Goal: Navigation & Orientation: Find specific page/section

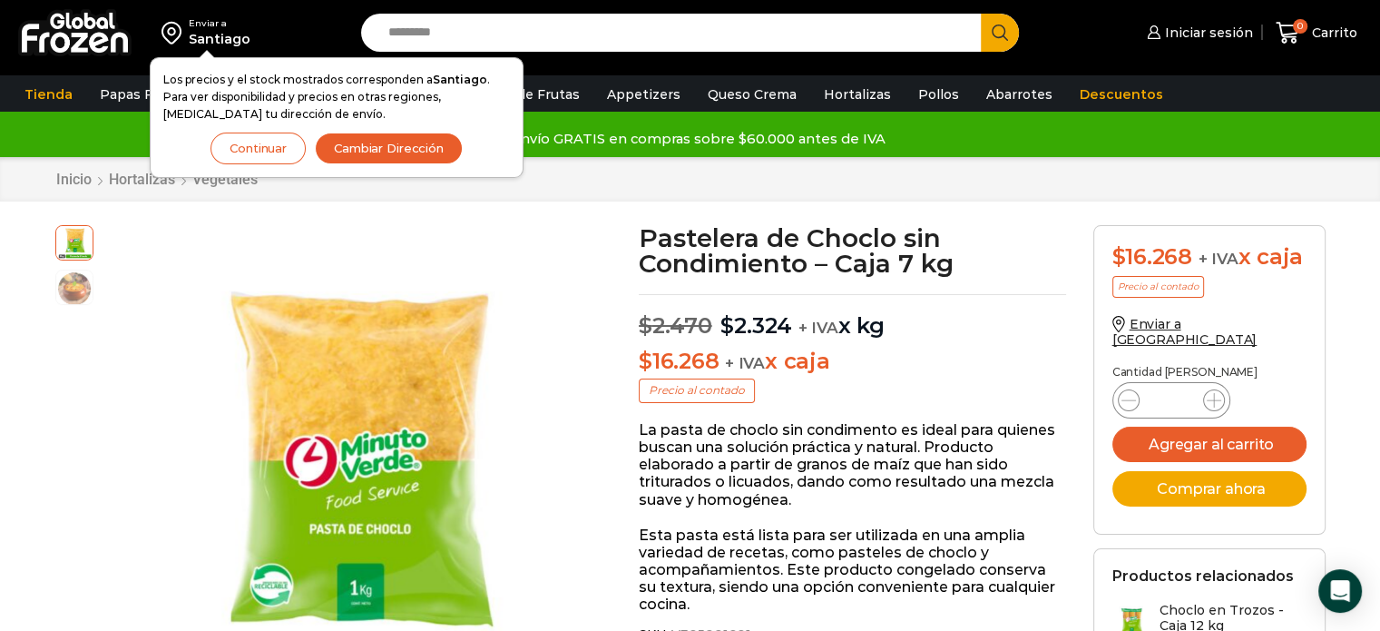
click at [624, 372] on div "Pasa el mouse por encima de la imagen para aplicar zoom Pastelera de Choclo sin…" at bounding box center [334, 498] width 584 height 547
click at [276, 150] on button "Continuar" at bounding box center [258, 149] width 95 height 32
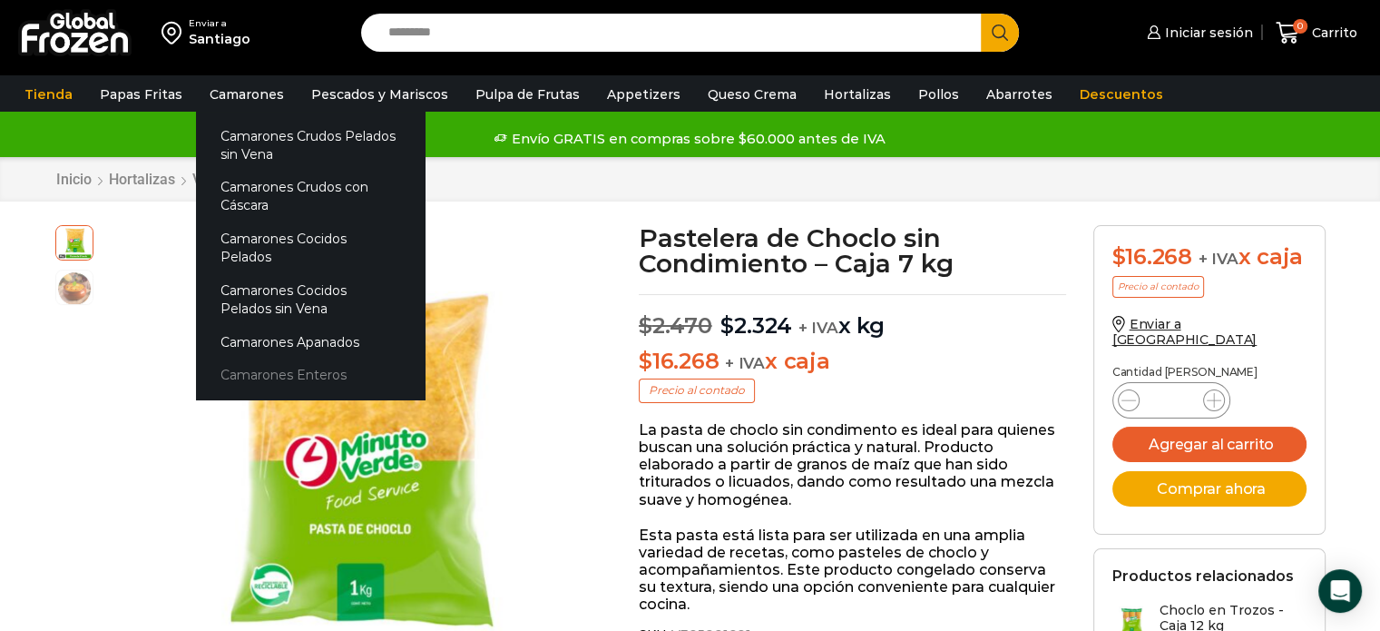
click at [276, 358] on link "Camarones Enteros" at bounding box center [310, 375] width 229 height 34
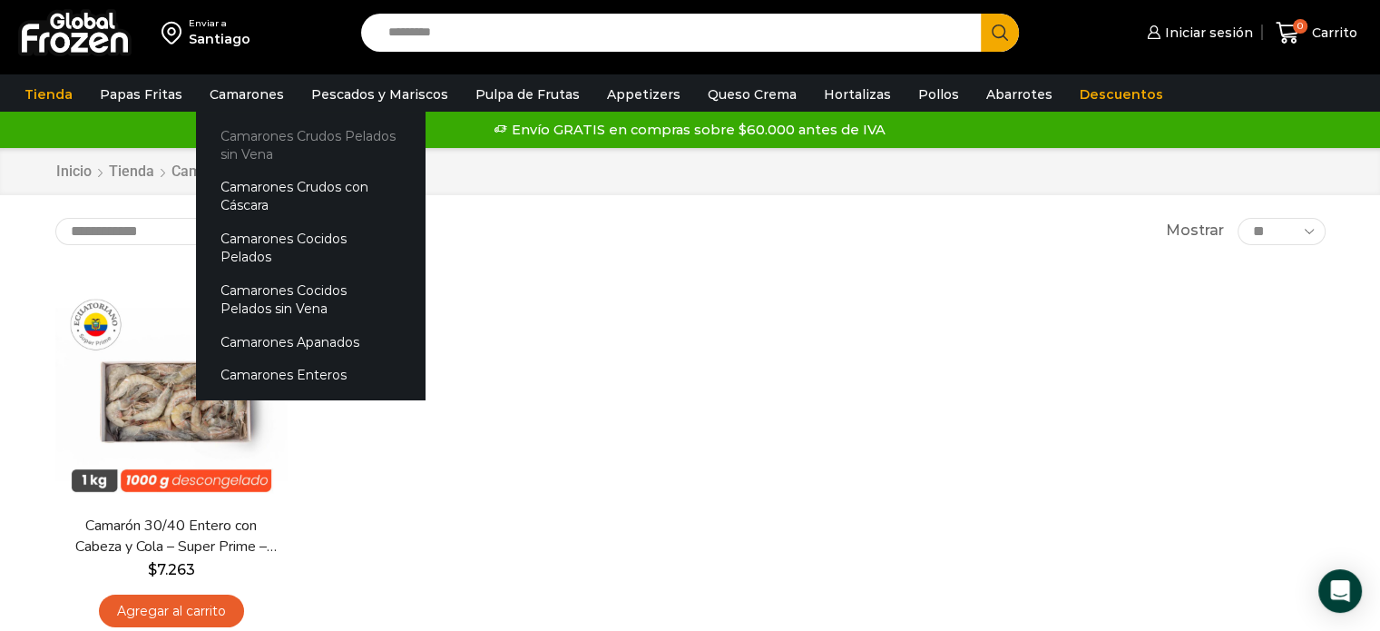
click at [250, 134] on link "Camarones Crudos Pelados sin Vena" at bounding box center [310, 145] width 229 height 52
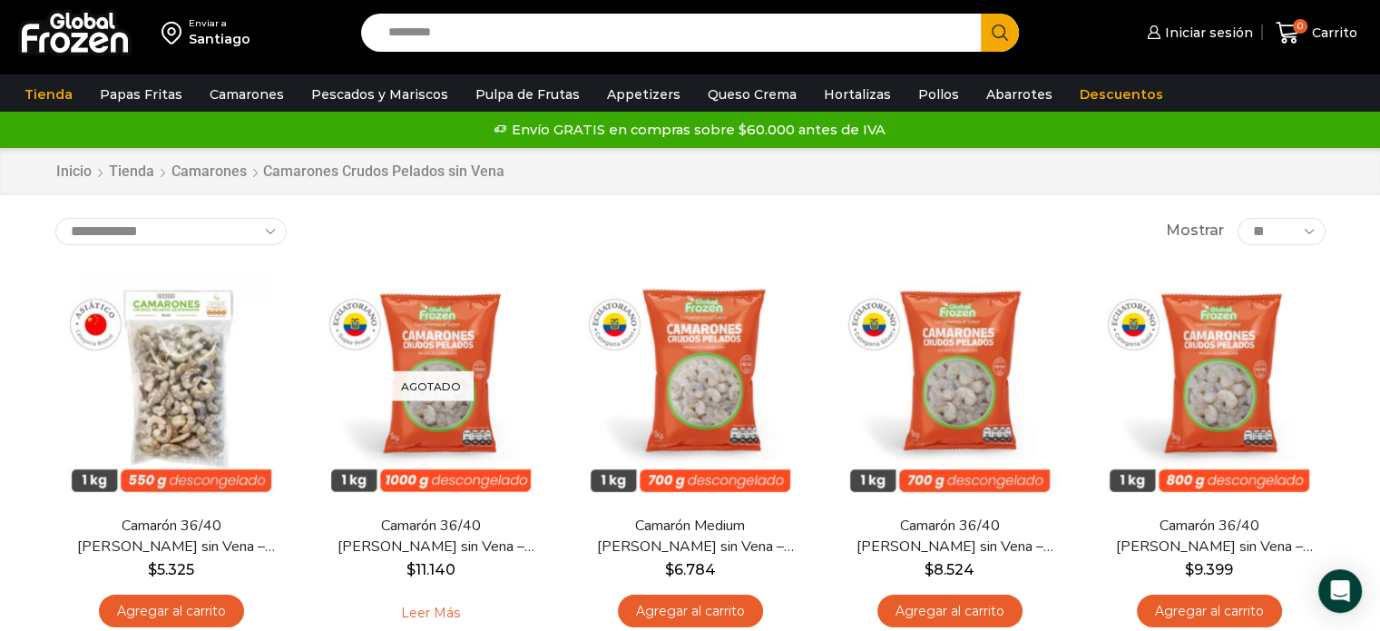
click at [569, 215] on div "Enviar a [GEOGRAPHIC_DATA] Search input Search Iniciar sesión" at bounding box center [690, 602] width 1380 height 1204
